Goal: Transaction & Acquisition: Download file/media

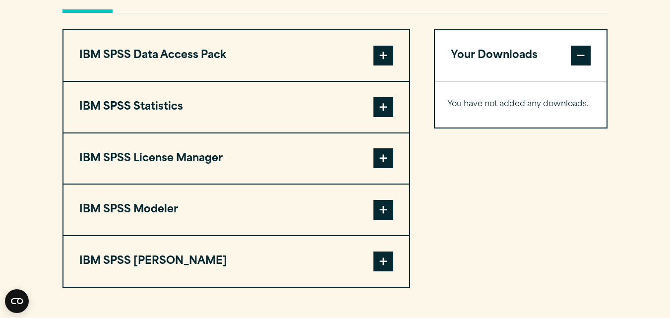
scroll to position [777, 0]
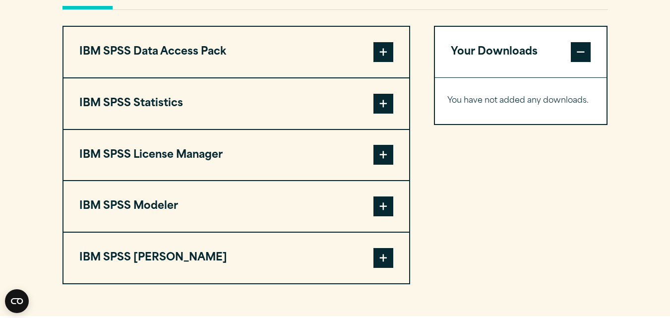
click at [387, 98] on span at bounding box center [383, 104] width 20 height 20
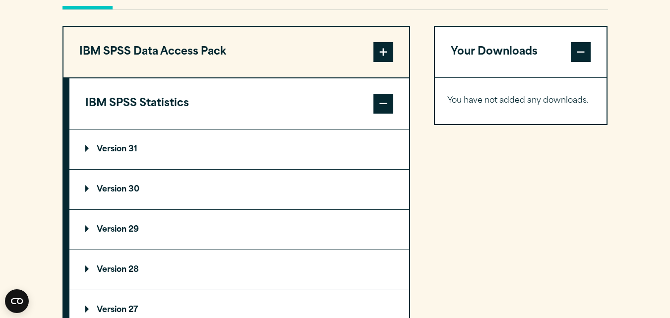
click at [124, 189] on p "Version 30" at bounding box center [112, 189] width 54 height 8
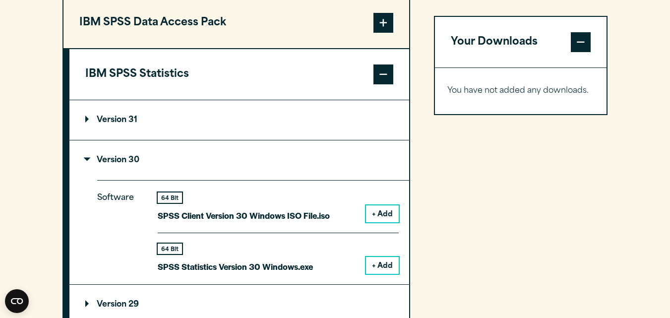
scroll to position [855, 0]
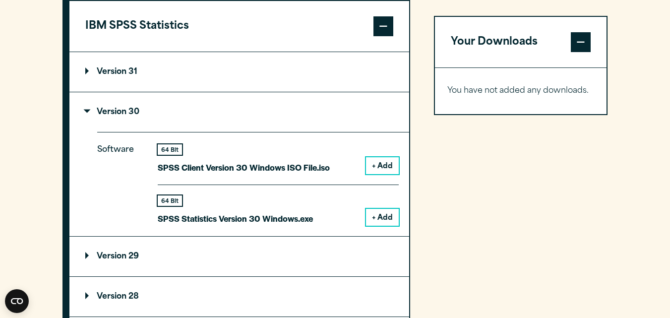
click at [375, 217] on button "+ Add" at bounding box center [382, 217] width 33 height 17
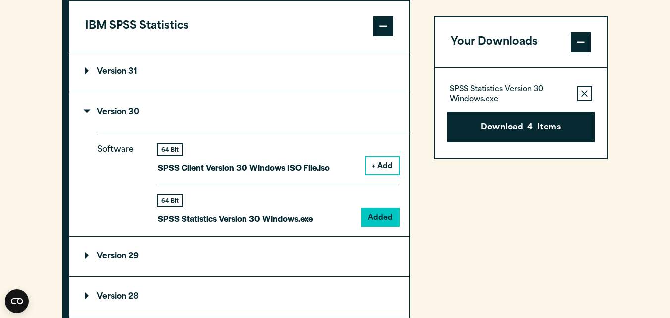
click at [579, 97] on button "Remove this item from your software download list" at bounding box center [584, 93] width 15 height 15
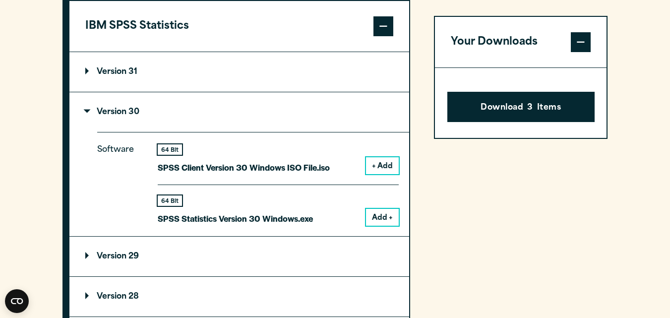
click at [583, 42] on span at bounding box center [581, 42] width 20 height 20
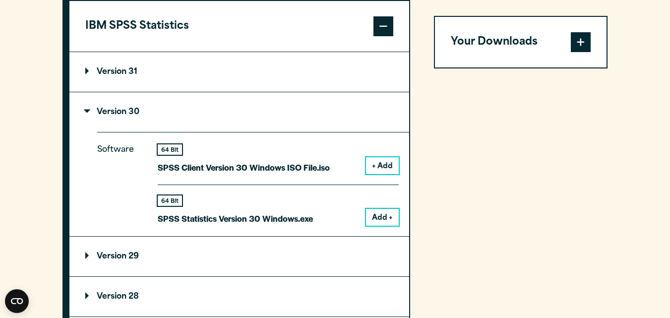
click at [582, 42] on span at bounding box center [581, 42] width 20 height 20
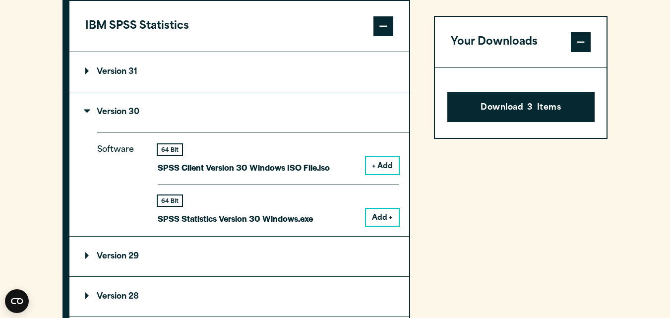
drag, startPoint x: 527, startPoint y: 108, endPoint x: 587, endPoint y: 258, distance: 162.0
click at [587, 258] on div "Your Downloads Download 3 Items" at bounding box center [521, 250] width 174 height 604
drag, startPoint x: 587, startPoint y: 258, endPoint x: 600, endPoint y: 184, distance: 75.0
click at [600, 184] on div "Your Downloads Download 3 Items" at bounding box center [521, 250] width 174 height 604
click at [381, 219] on button "Add +" at bounding box center [382, 217] width 33 height 17
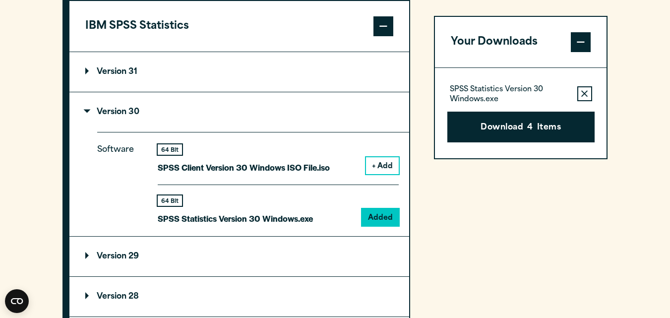
drag, startPoint x: 508, startPoint y: 129, endPoint x: 482, endPoint y: 118, distance: 28.5
click at [482, 118] on button "Download 4 Items" at bounding box center [520, 127] width 147 height 31
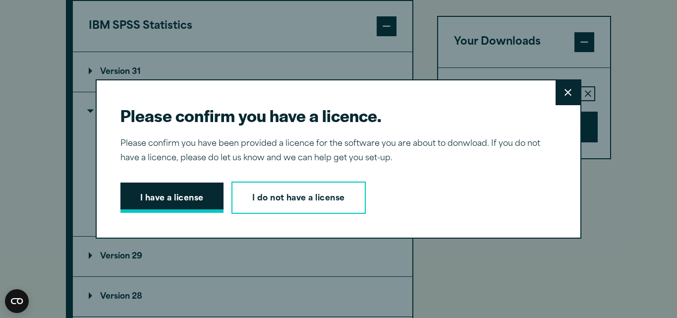
click at [187, 195] on button "I have a license" at bounding box center [171, 197] width 103 height 31
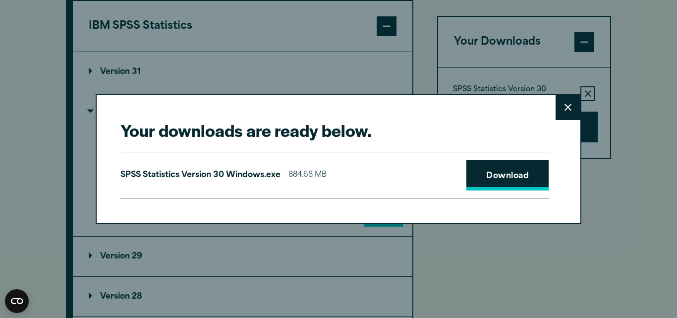
click at [505, 171] on link "Download" at bounding box center [508, 175] width 82 height 31
click at [565, 104] on icon at bounding box center [568, 107] width 7 height 7
